Goal: Transaction & Acquisition: Purchase product/service

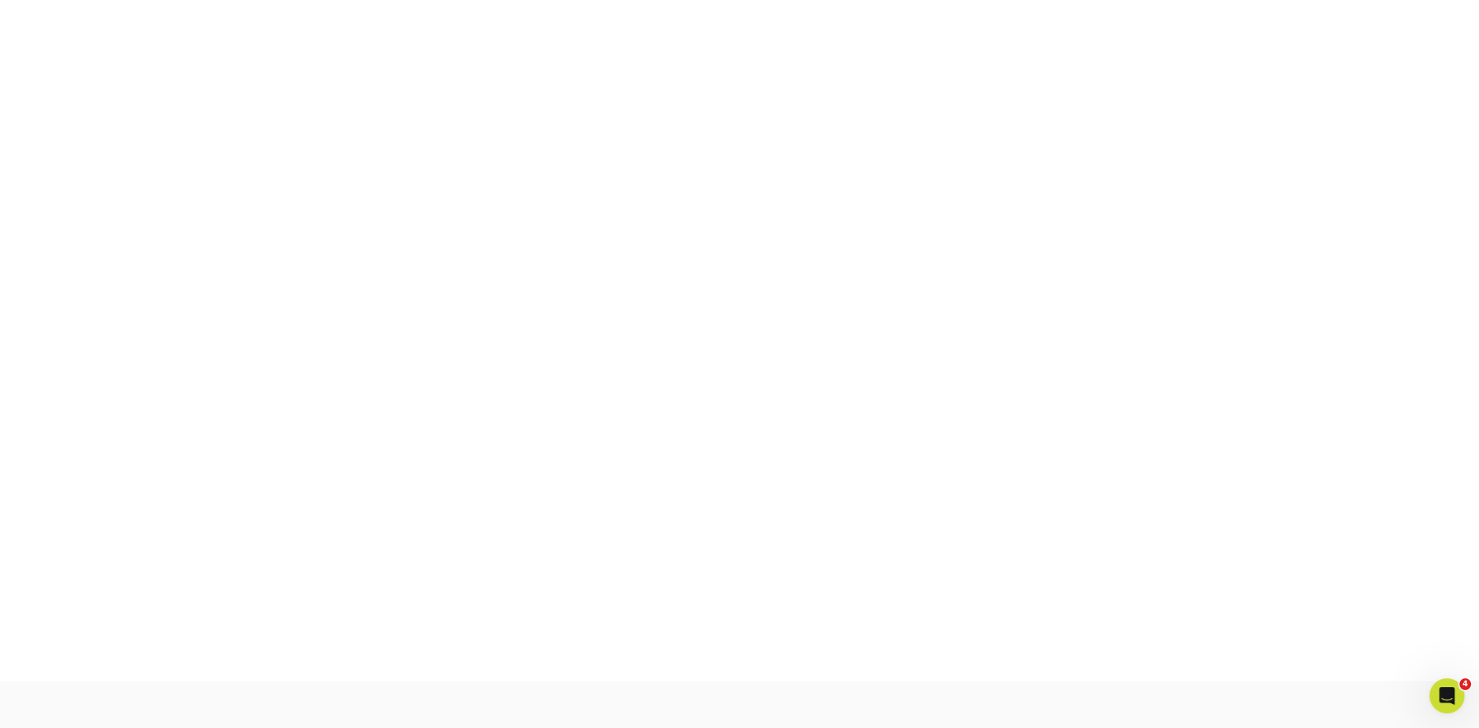
scroll to position [383, 0]
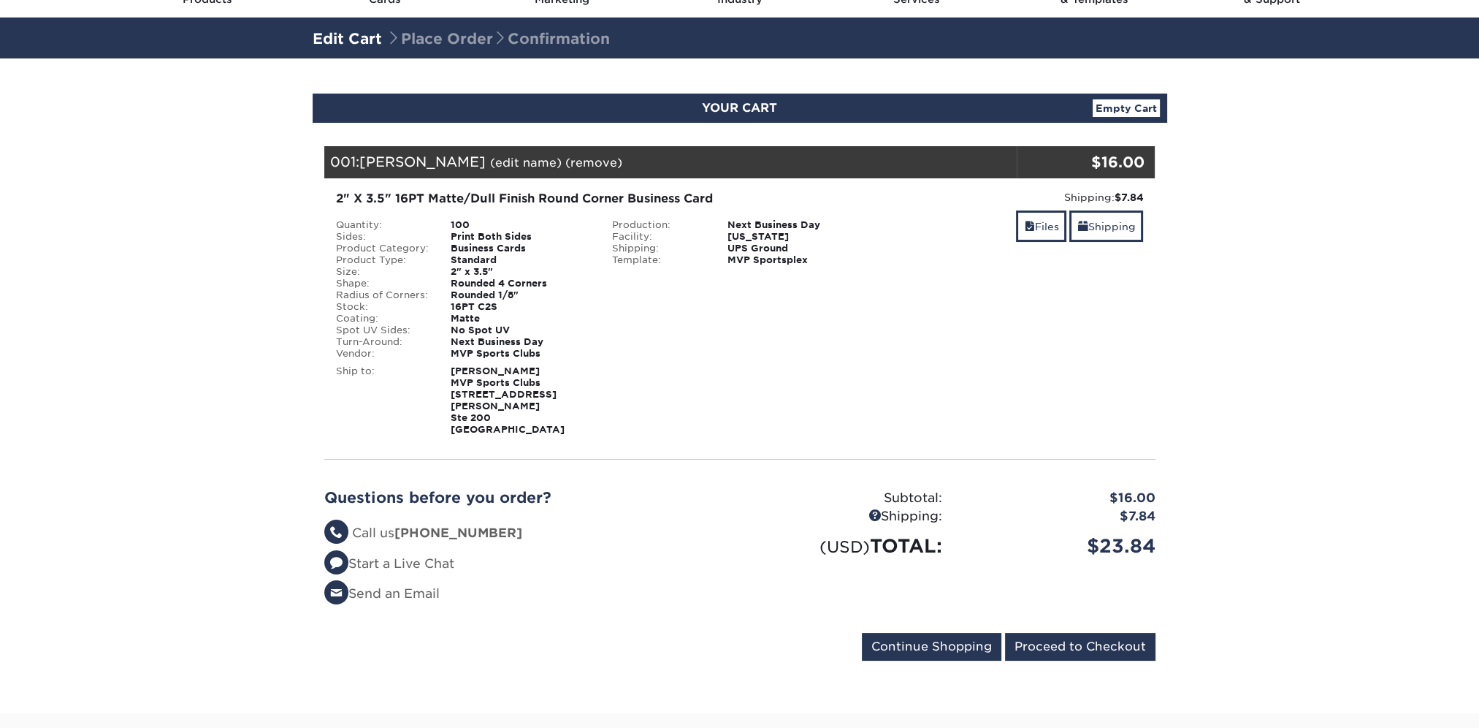
scroll to position [292, 0]
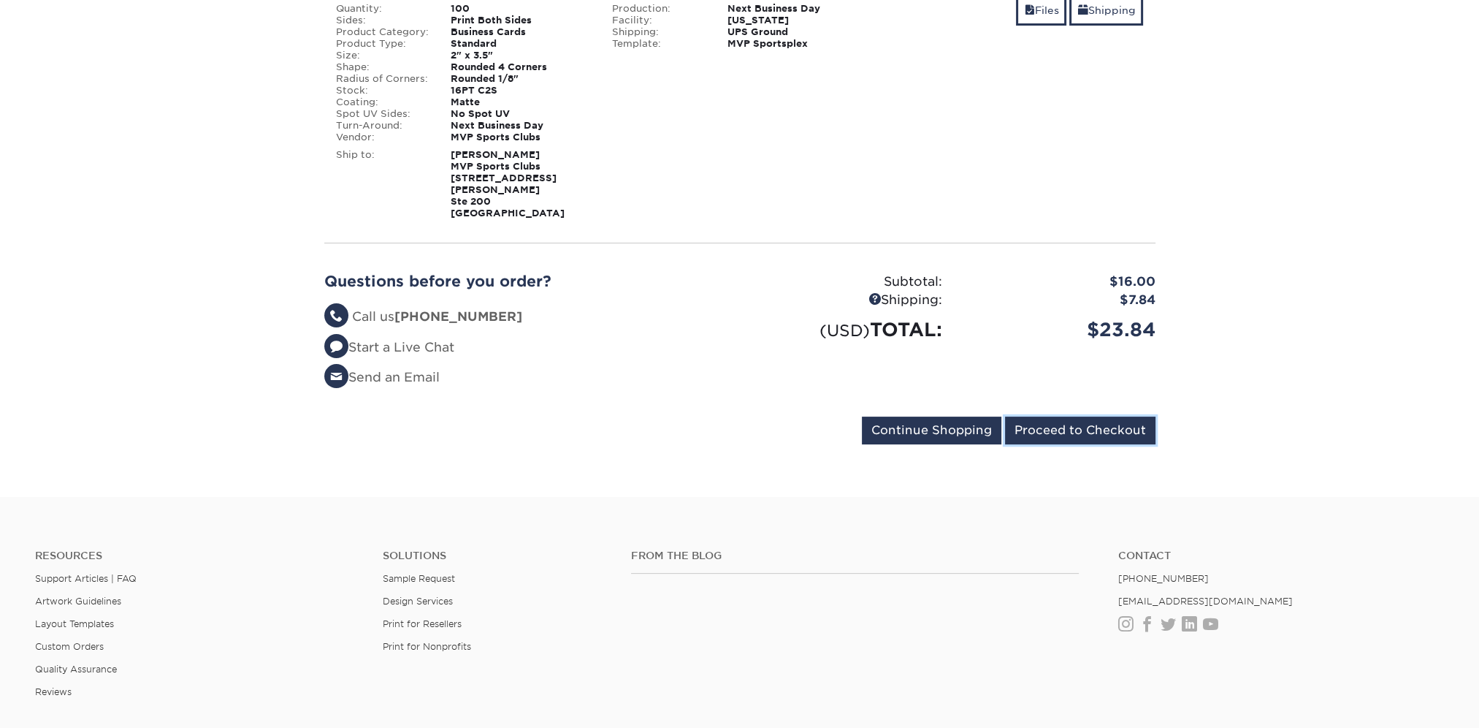
click at [1077, 424] on input "Proceed to Checkout" at bounding box center [1080, 430] width 150 height 28
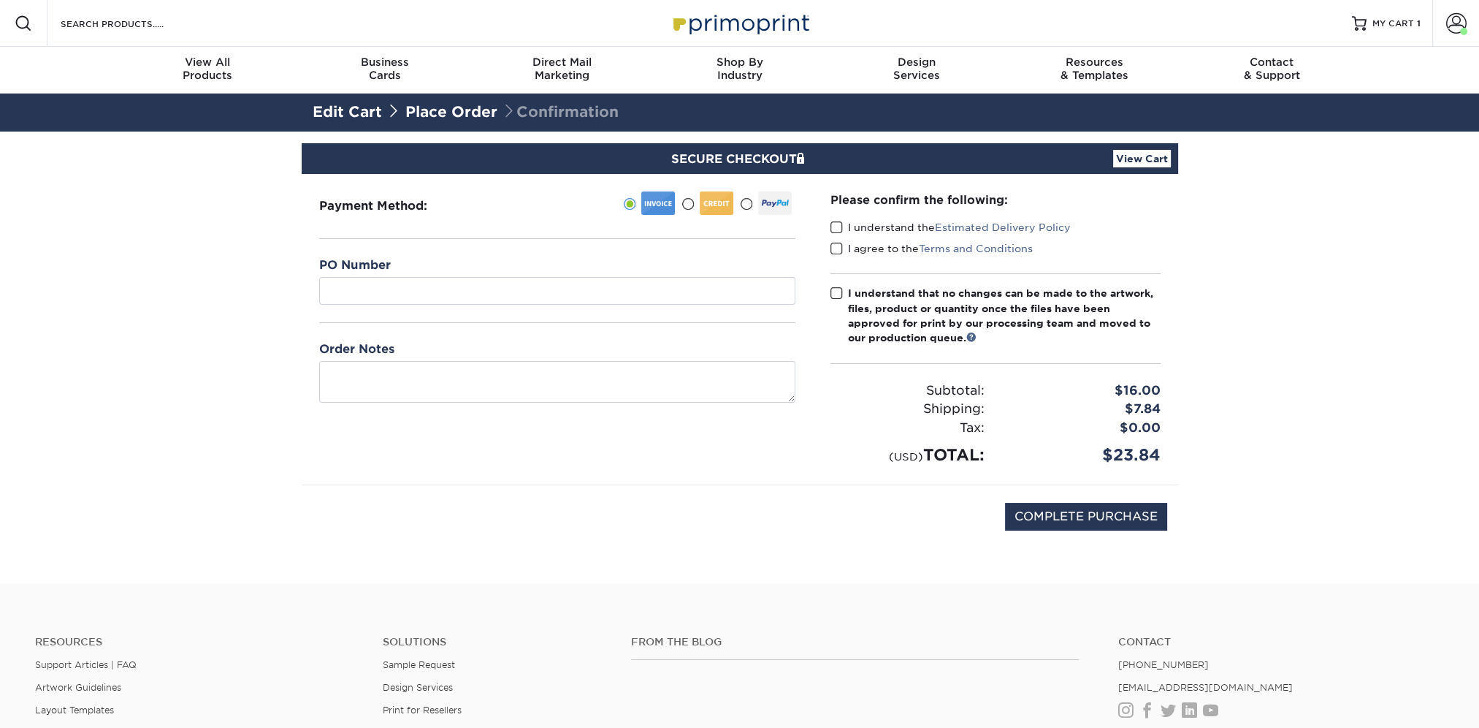
click at [835, 228] on span at bounding box center [836, 228] width 12 height 14
click at [0, 0] on input "I understand the Estimated Delivery Policy" at bounding box center [0, 0] width 0 height 0
click at [835, 256] on div "I agree to the Terms and Conditions" at bounding box center [995, 251] width 330 height 20
click at [839, 245] on span at bounding box center [836, 249] width 12 height 14
click at [0, 0] on input "I agree to the Terms and Conditions" at bounding box center [0, 0] width 0 height 0
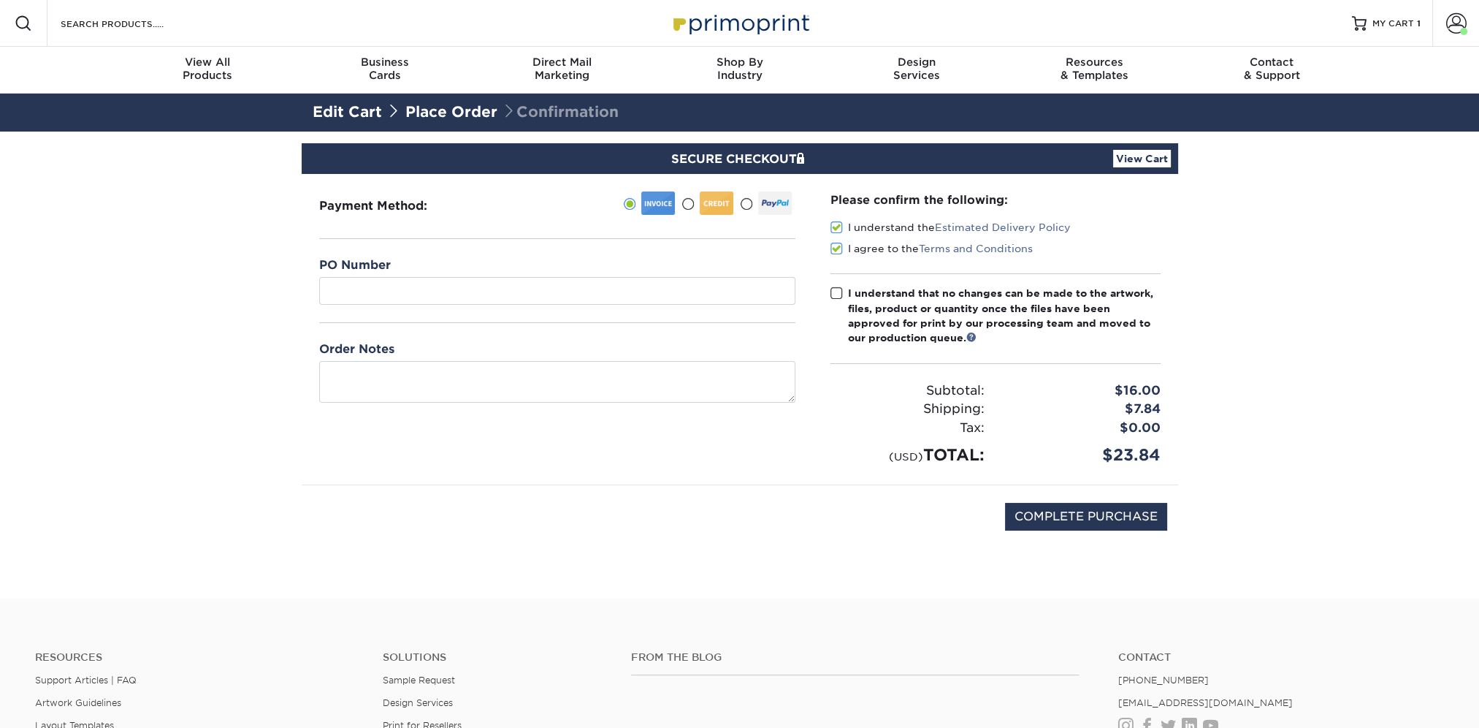
click at [837, 294] on span at bounding box center [836, 293] width 12 height 14
click at [0, 0] on input "I understand that no changes can be made to the artwork, files, product or quan…" at bounding box center [0, 0] width 0 height 0
click at [1067, 517] on input "COMPLETE PURCHASE" at bounding box center [1086, 517] width 162 height 28
type input "PROCESSING, PLEASE WAIT..."
